Goal: Transaction & Acquisition: Purchase product/service

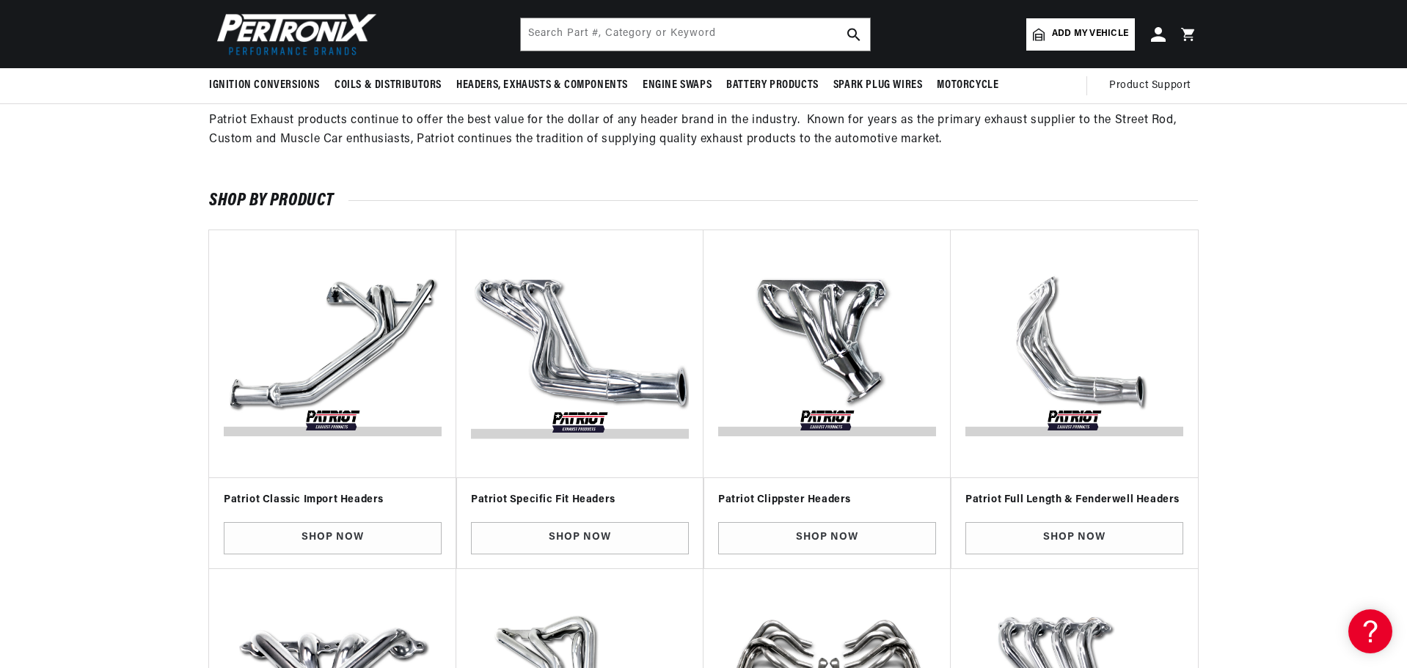
click at [530, 387] on img "Slider" at bounding box center [580, 354] width 224 height 224
click at [553, 540] on link "Shop Now" at bounding box center [580, 538] width 218 height 33
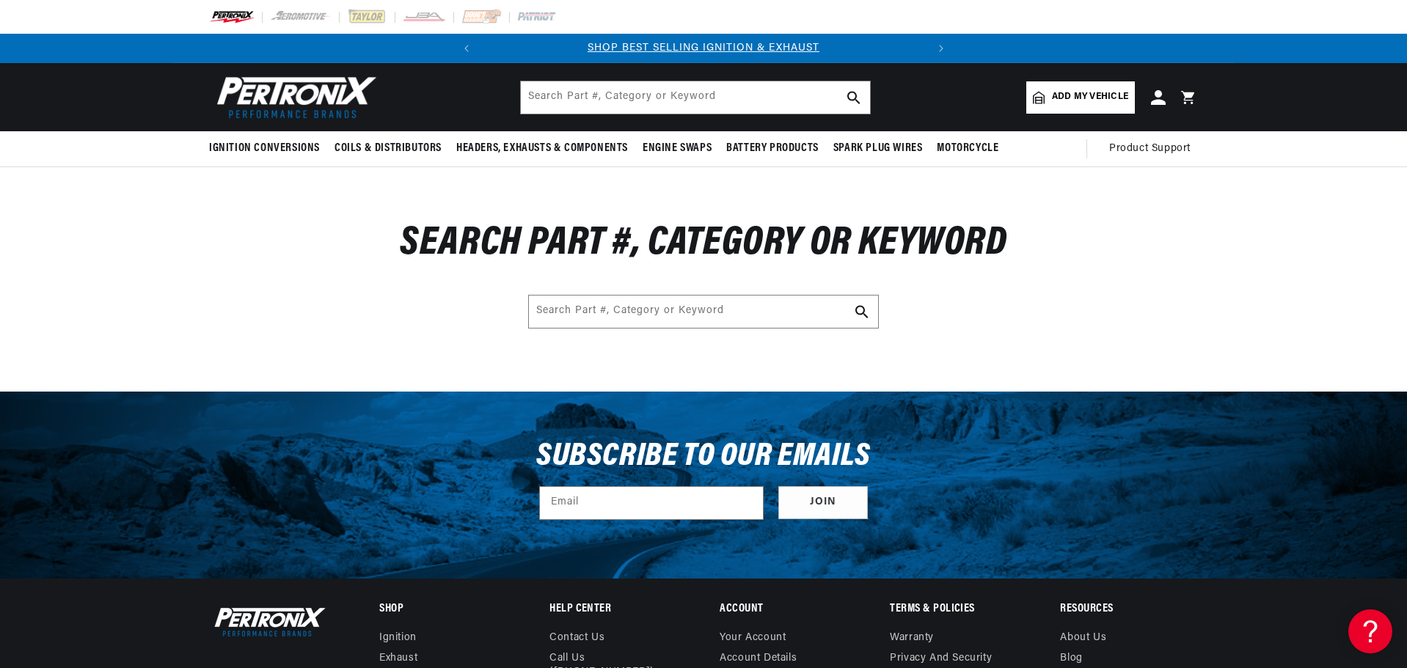
click at [1087, 91] on span "Add my vehicle" at bounding box center [1090, 97] width 76 height 14
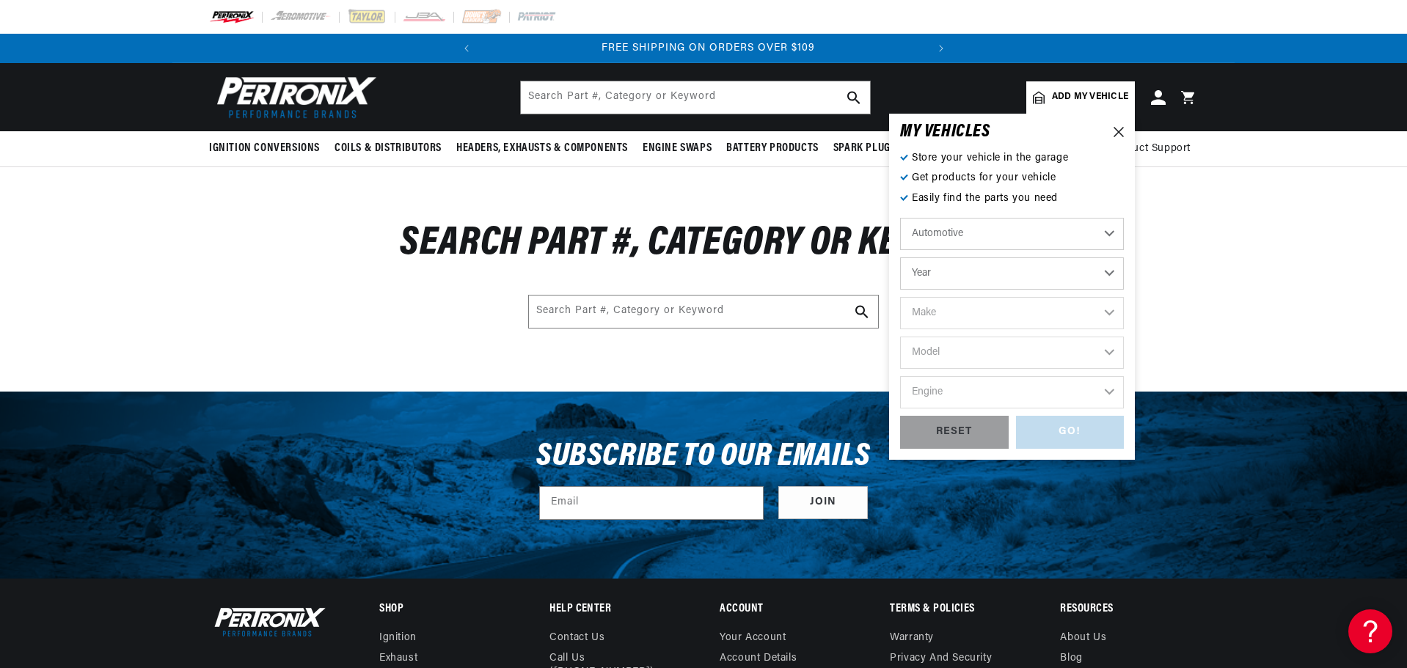
click at [993, 270] on select "Year 2026 2025 2024 2023 2022 2021 2020 2019 2018 2017 2016 2015 2014 2013 2012…" at bounding box center [1012, 273] width 224 height 32
select select "1966"
click at [900, 257] on select "Year 2026 2025 2024 2023 2022 2021 2020 2019 2018 2017 2016 2015 2014 2013 2012…" at bounding box center [1012, 273] width 224 height 32
select select "1966"
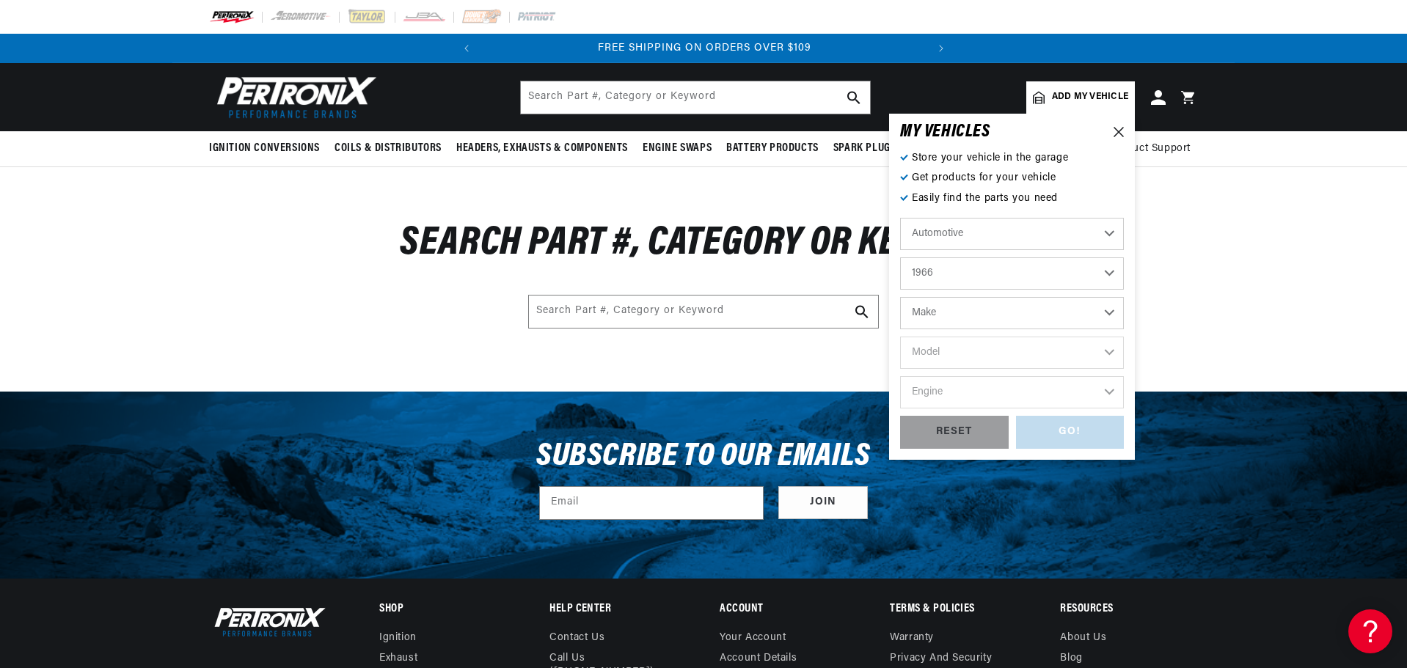
click at [929, 313] on select "Make Alfa Romeo American Motors Aston Martin Austin Austin Healey Avanti Bentle…" at bounding box center [1012, 313] width 224 height 32
select select "Ford"
click at [900, 297] on select "Make Alfa Romeo American Motors Aston Martin Austin Austin Healey Avanti Bentle…" at bounding box center [1012, 313] width 224 height 32
select select "Ford"
click at [951, 356] on select "Model Bronco Club Wagon Country Sedan Country Squire Custom Custom 500 Econolin…" at bounding box center [1012, 353] width 224 height 32
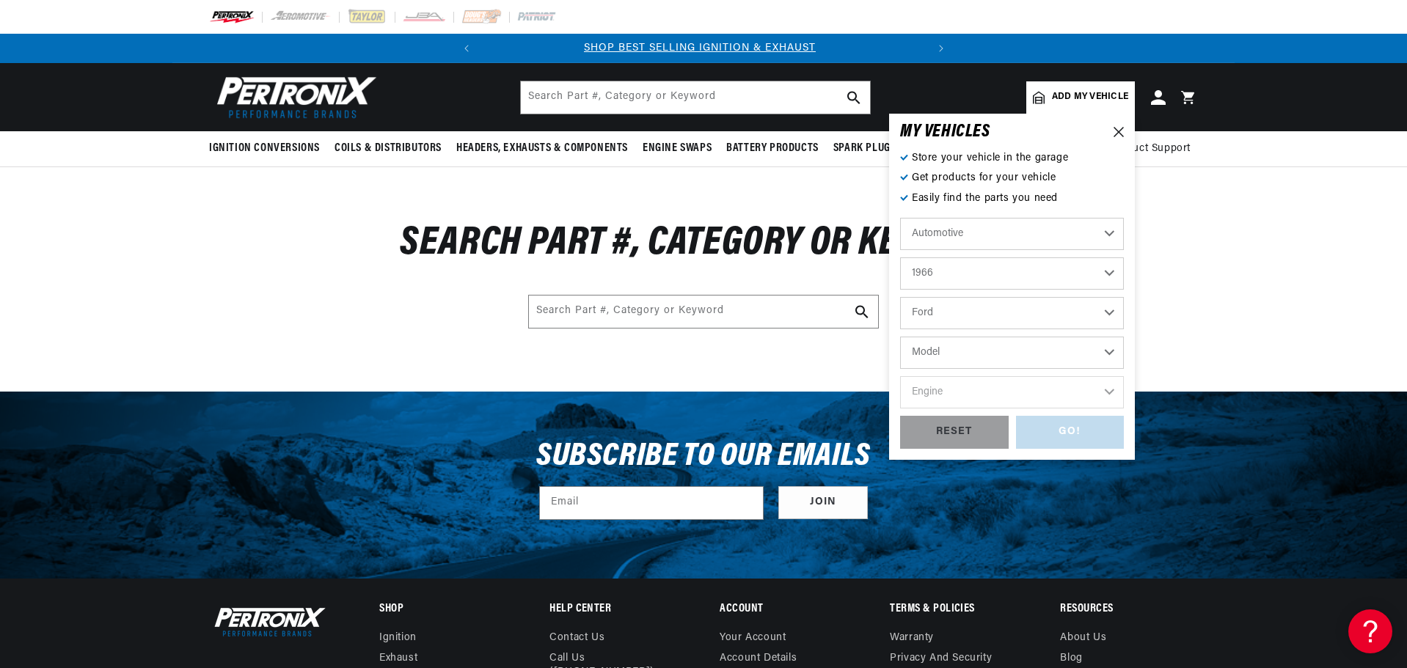
scroll to position [0, 0]
select select "Mustang"
click at [900, 337] on select "Model Bronco Club Wagon Country Sedan Country Squire Custom Custom 500 Econolin…" at bounding box center [1012, 353] width 224 height 32
select select "Mustang"
click at [952, 389] on select "Engine 4.1L 4.3L 170cid / 2.8L 200cid / 3.3L 289cid / 4.7L 302cid / 5.0L 351W 3…" at bounding box center [1012, 392] width 224 height 32
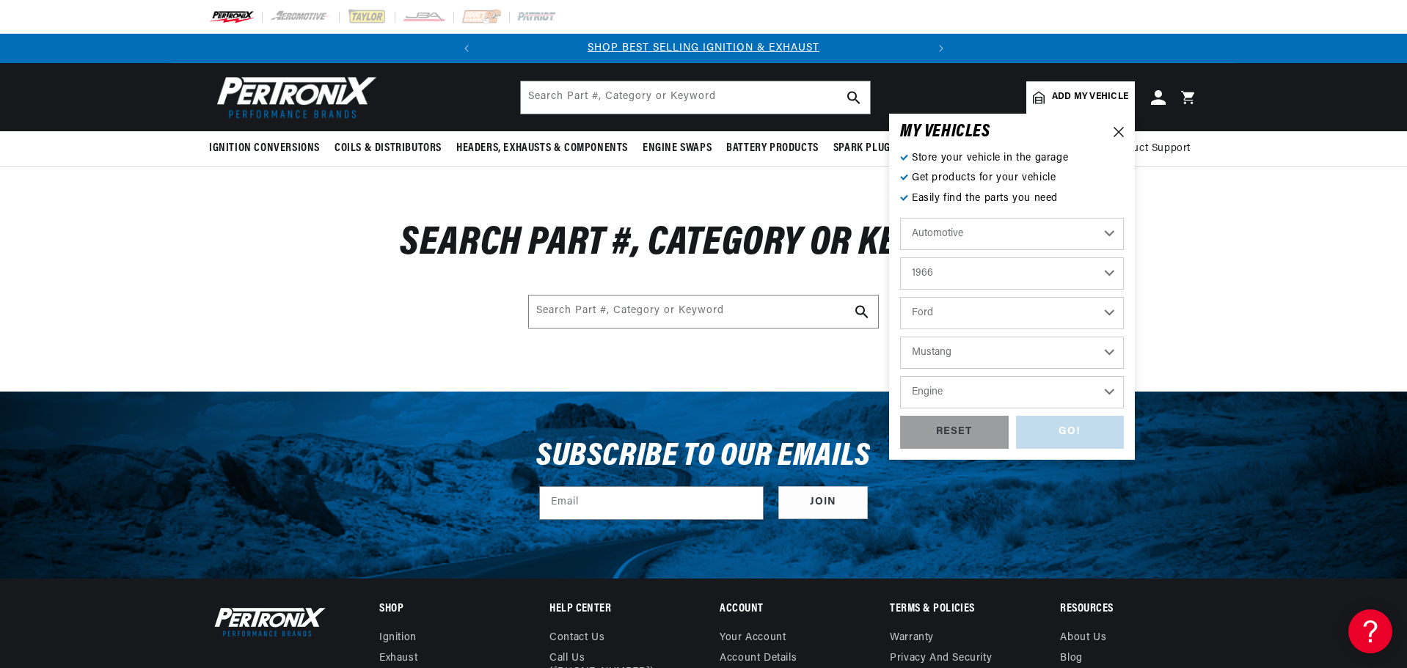
select select "289cid-4.7L"
click at [900, 376] on select "Engine 4.1L 4.3L 170cid / 2.8L 200cid / 3.3L 289cid / 4.7L 302cid / 5.0L 351W 3…" at bounding box center [1012, 392] width 224 height 32
select select "289cid-4.7L"
click at [1070, 426] on div "GO!" at bounding box center [1070, 432] width 109 height 33
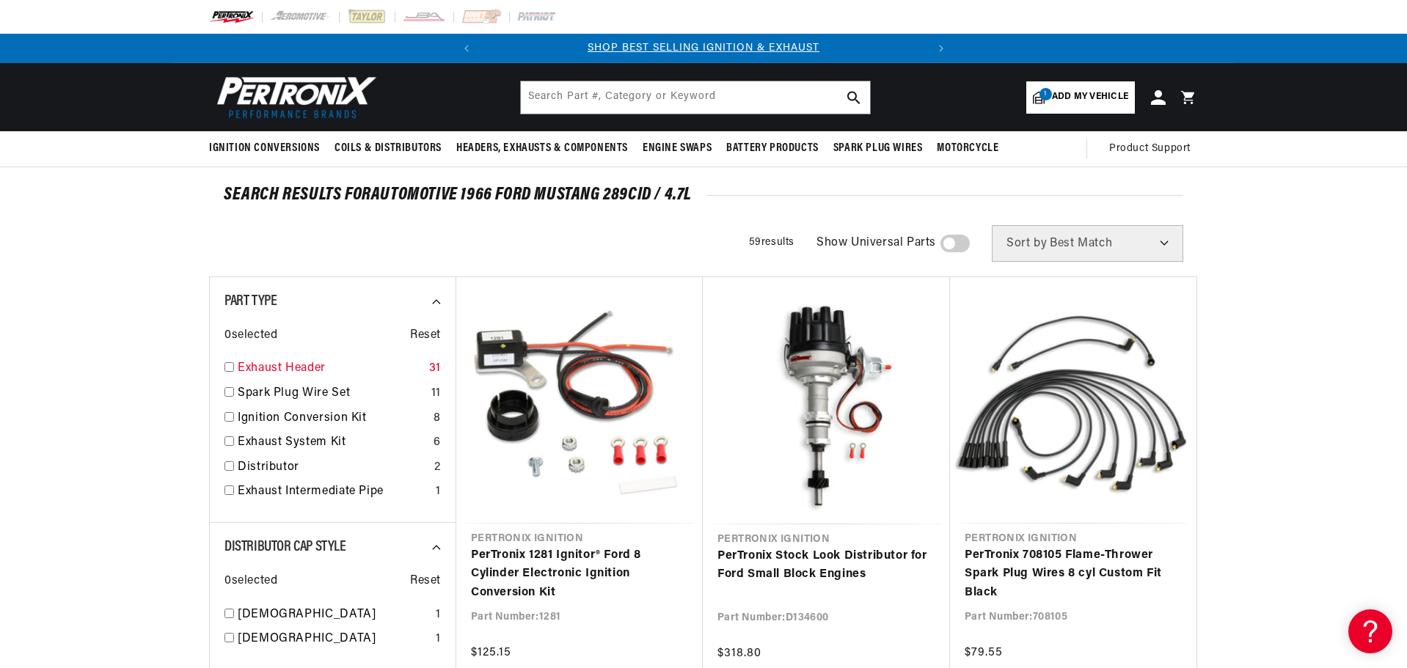
click at [230, 367] on input "checkbox" at bounding box center [229, 367] width 10 height 10
checkbox input "true"
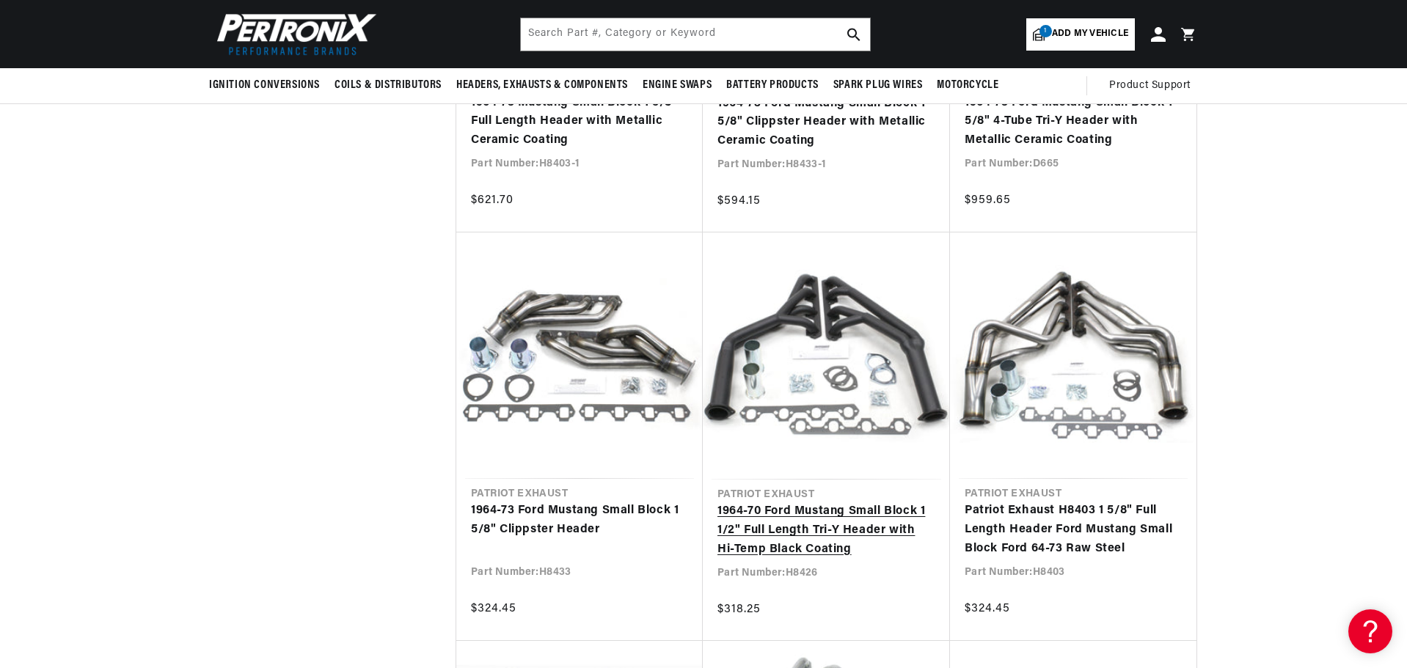
click at [809, 519] on link "1964-70 Ford Mustang Small Block 1 1/2" Full Length Tri-Y Header with Hi-Temp B…" at bounding box center [826, 530] width 218 height 56
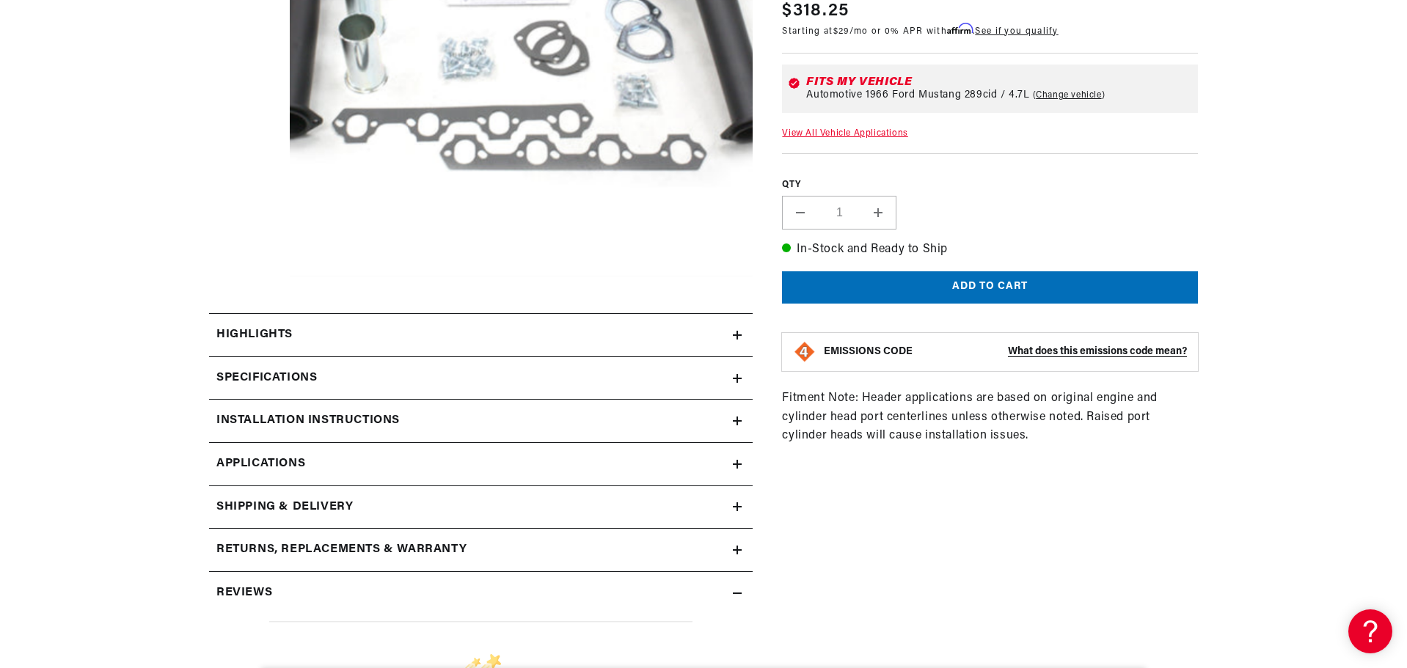
scroll to position [440, 0]
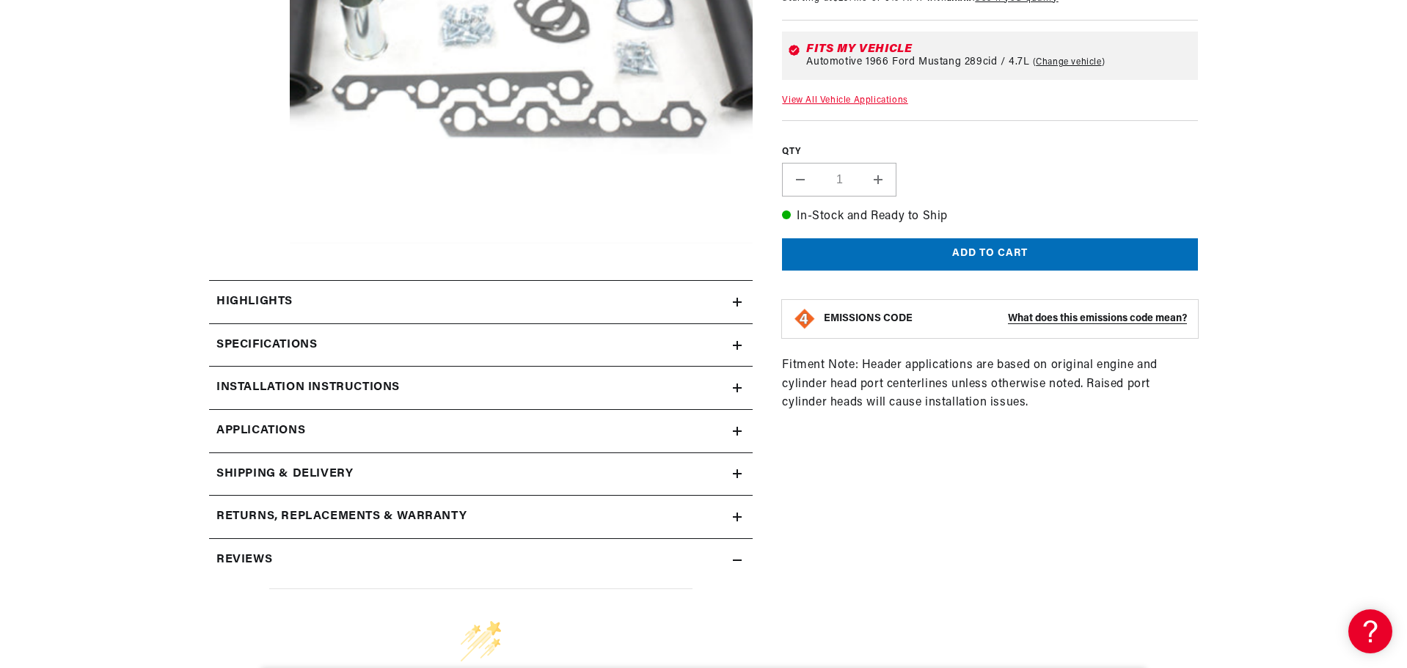
click at [731, 304] on div "Highlights" at bounding box center [471, 302] width 524 height 19
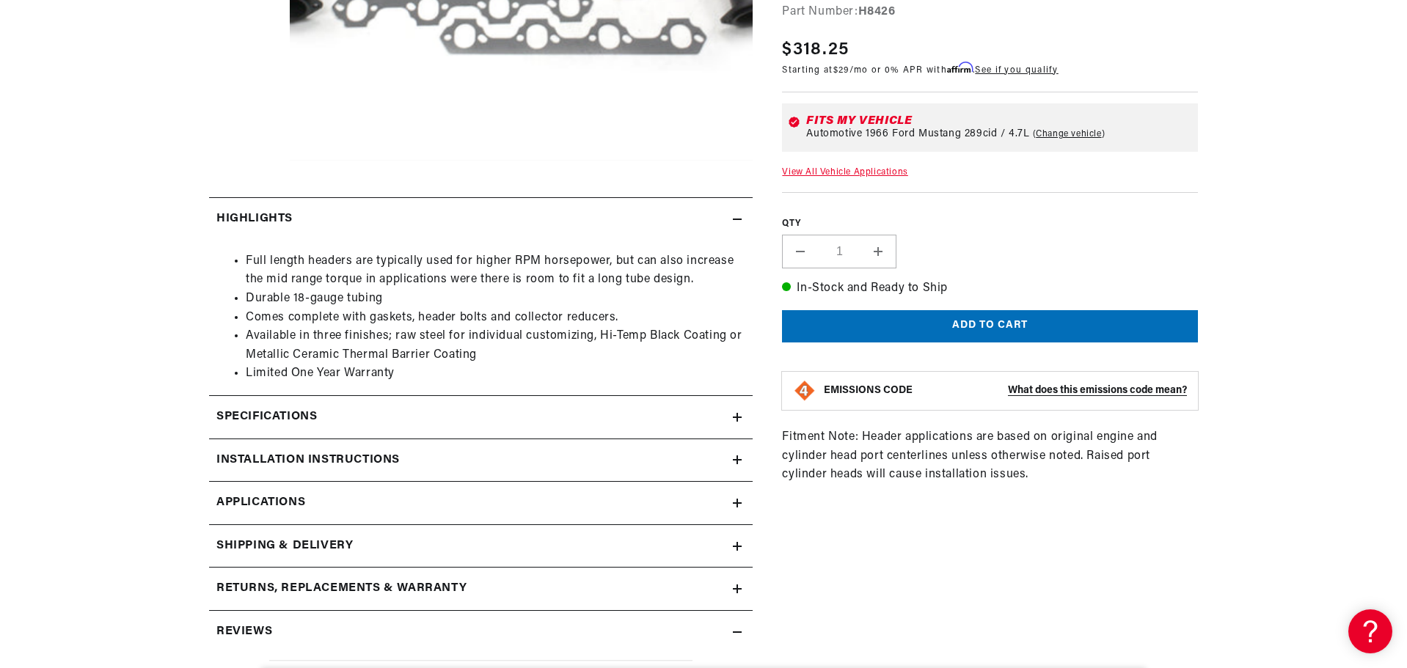
scroll to position [0, 0]
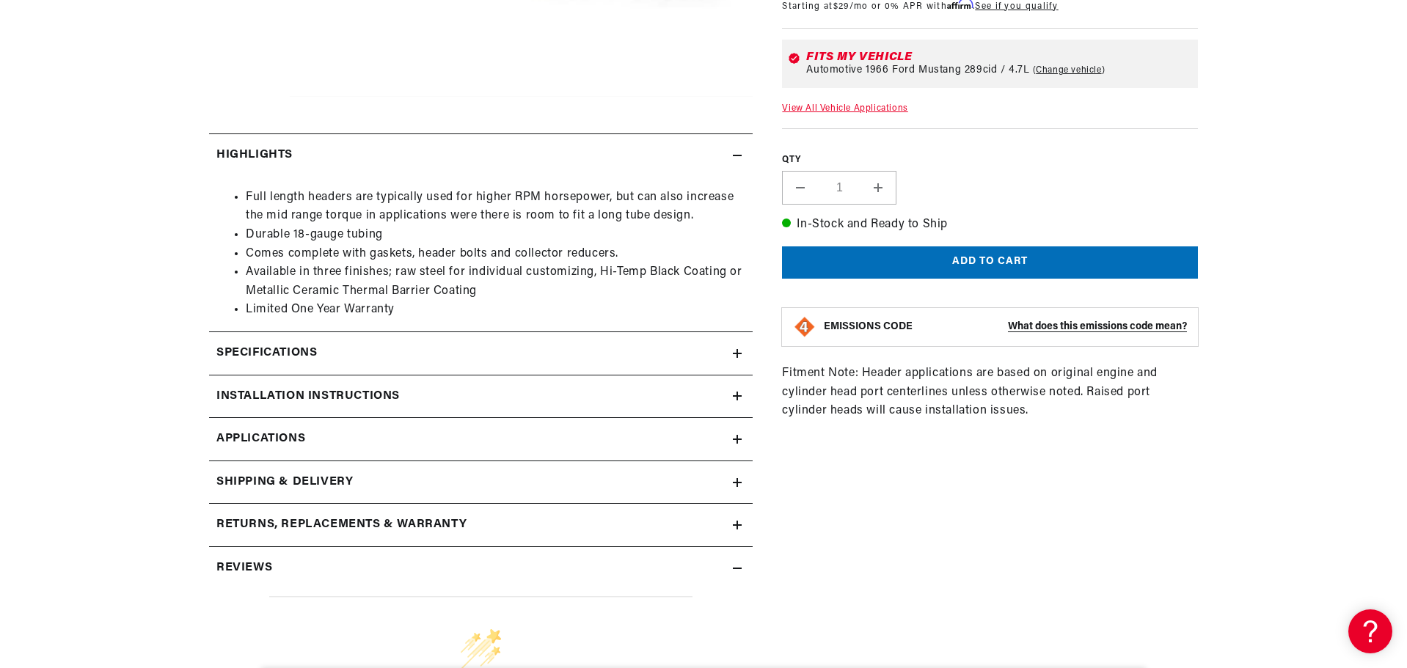
click at [737, 350] on icon at bounding box center [737, 353] width 0 height 9
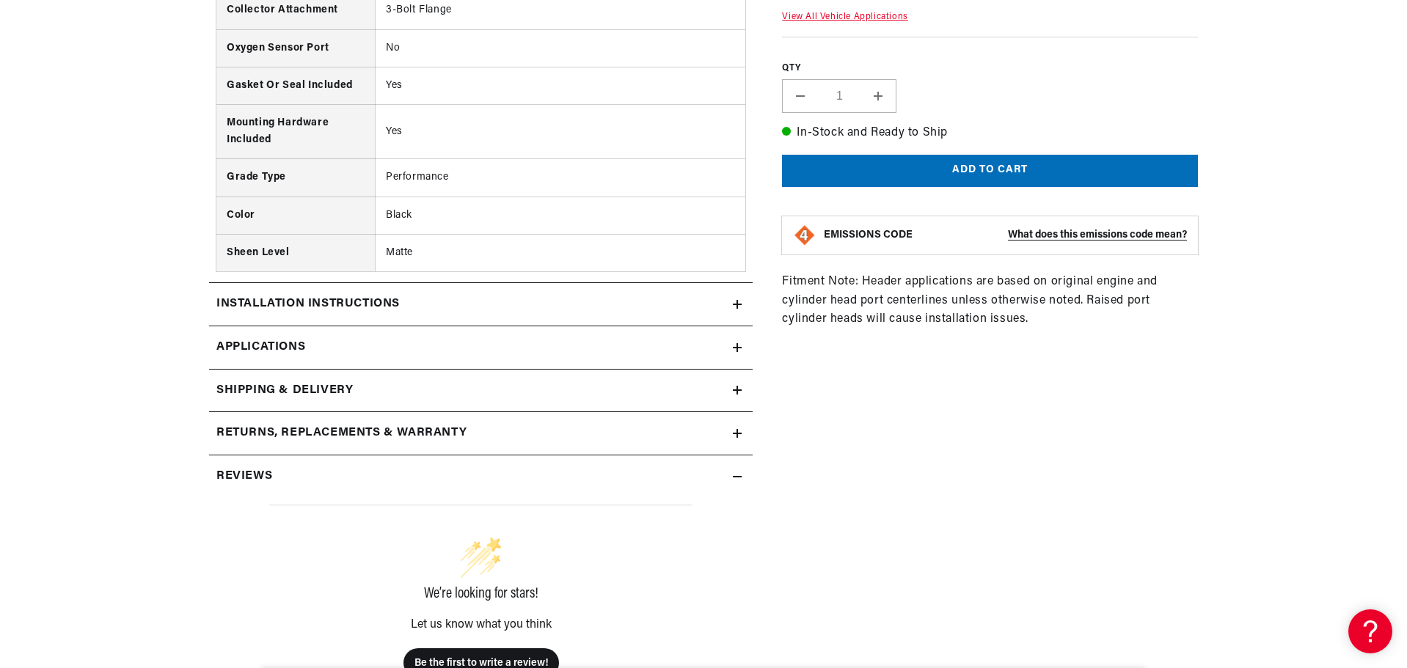
scroll to position [1247, 0]
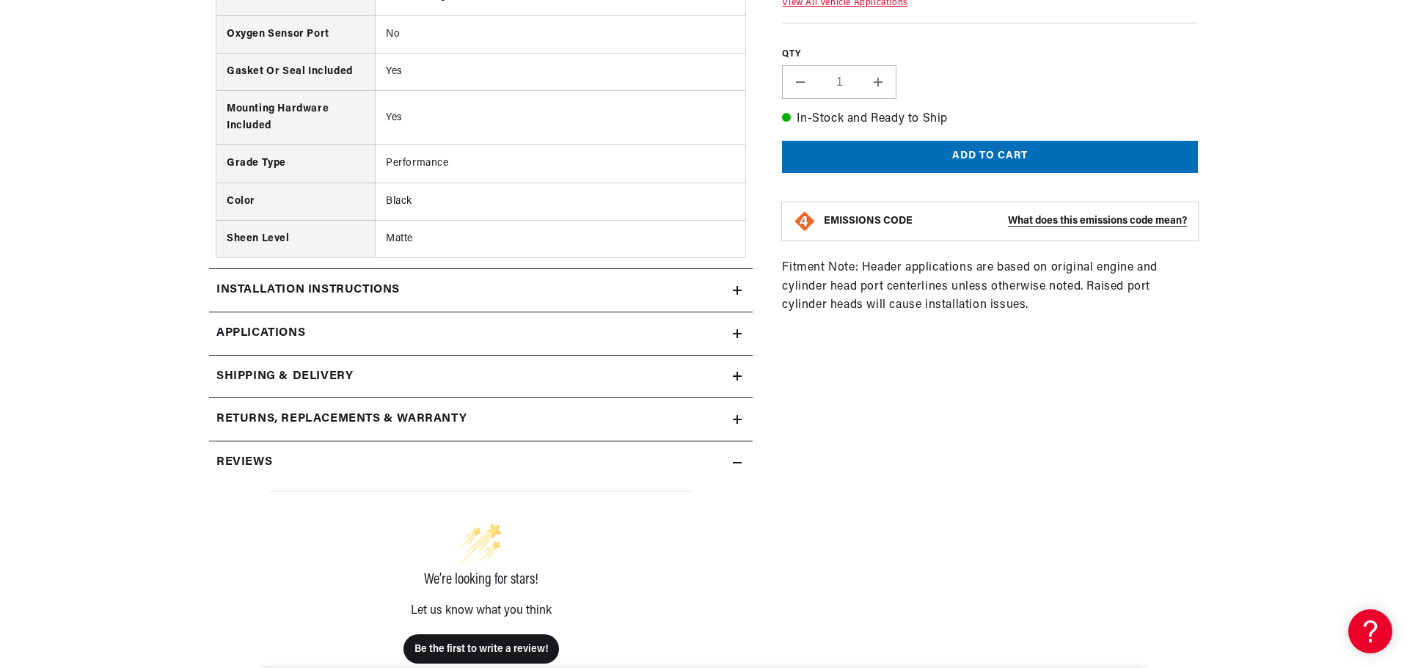
click at [746, 331] on link "Applications" at bounding box center [481, 333] width 544 height 43
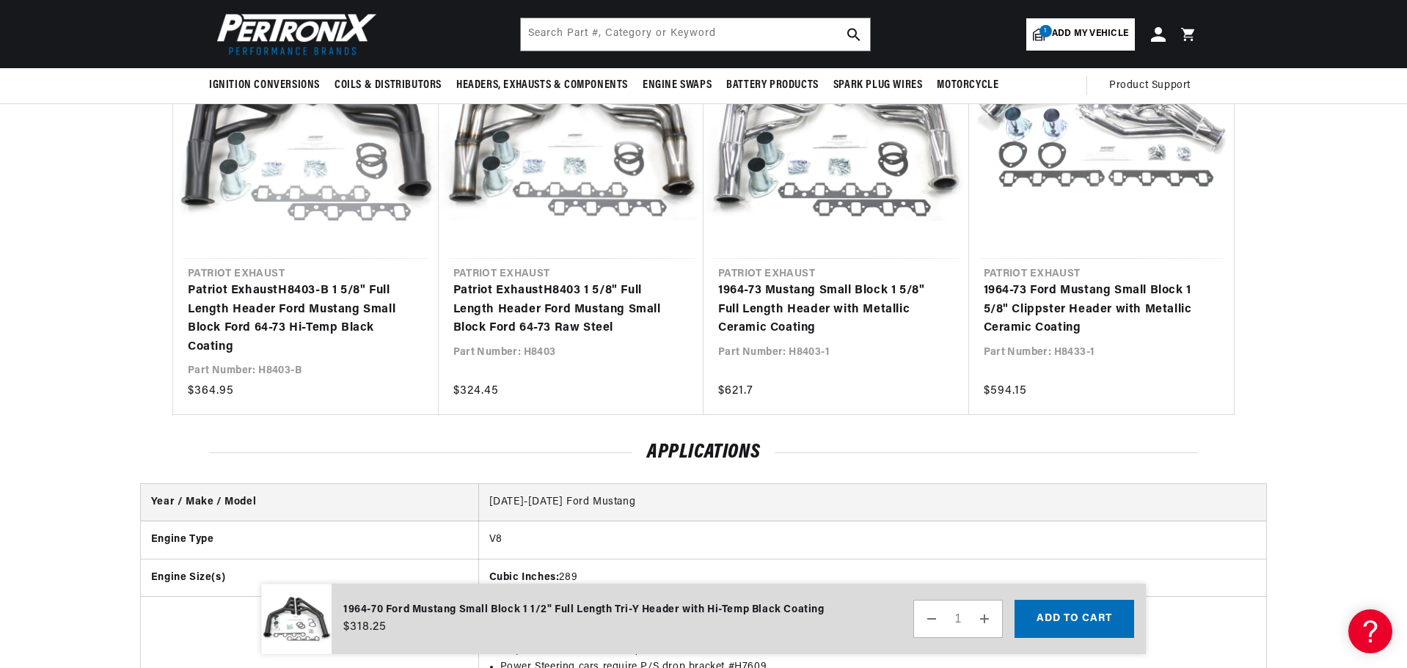
scroll to position [1999, 0]
